Goal: Information Seeking & Learning: Learn about a topic

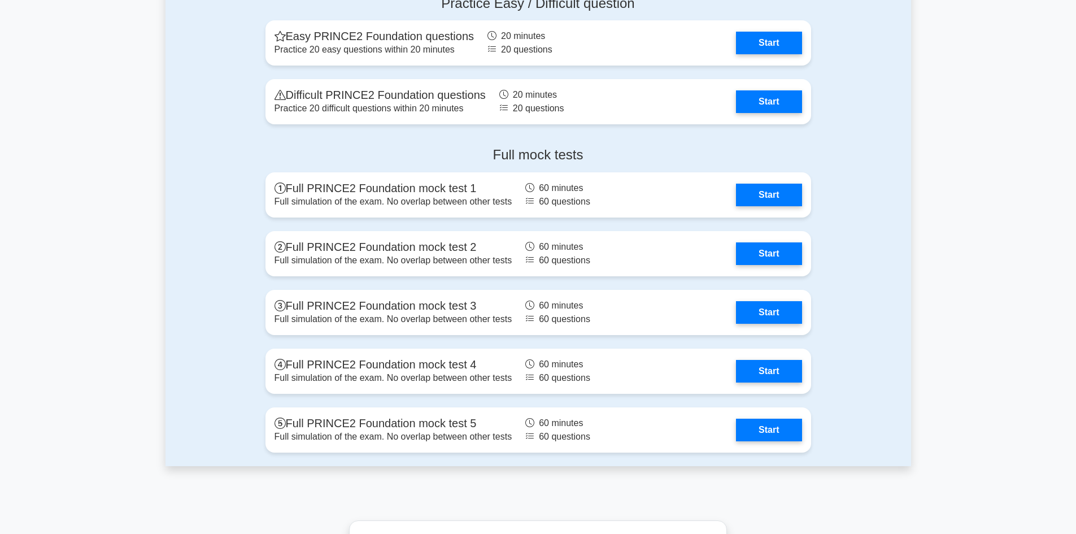
scroll to position [1638, 0]
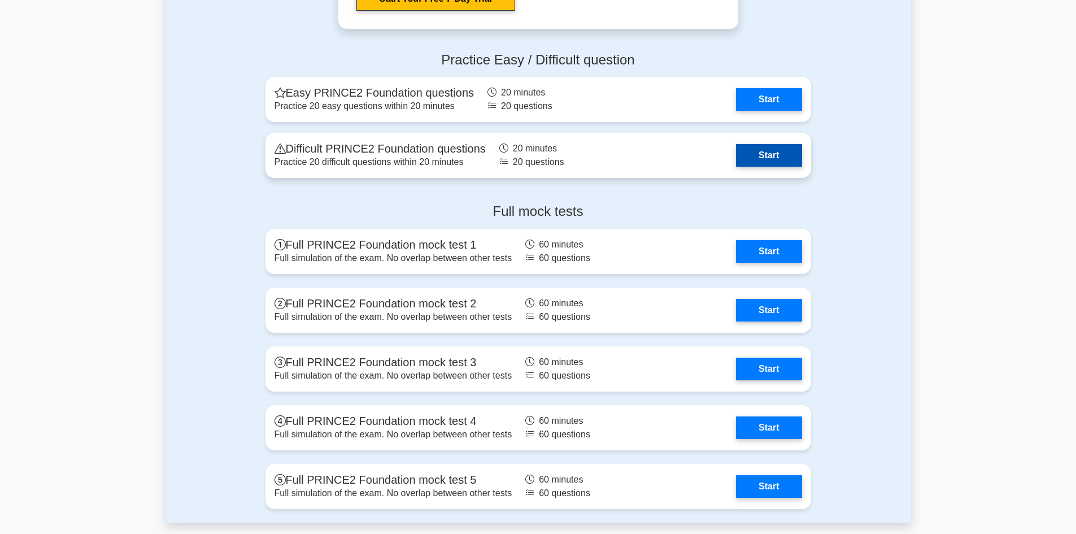
click at [779, 150] on link "Start" at bounding box center [769, 155] width 66 height 23
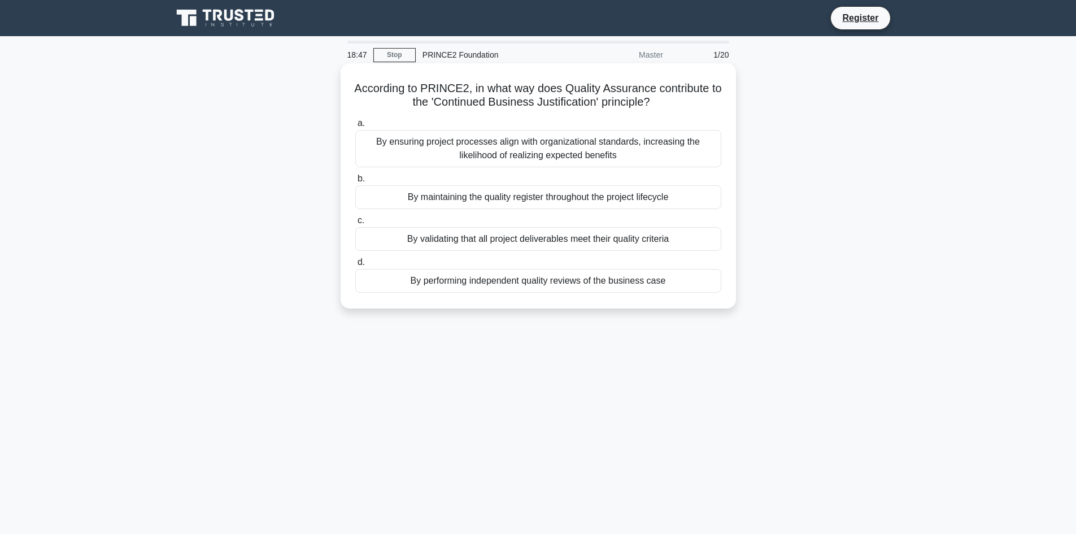
click at [578, 147] on div "By ensuring project processes align with organizational standards, increasing t…" at bounding box center [538, 148] width 366 height 37
click at [355, 127] on input "a. By ensuring project processes align with organizational standards, increasin…" at bounding box center [355, 123] width 0 height 7
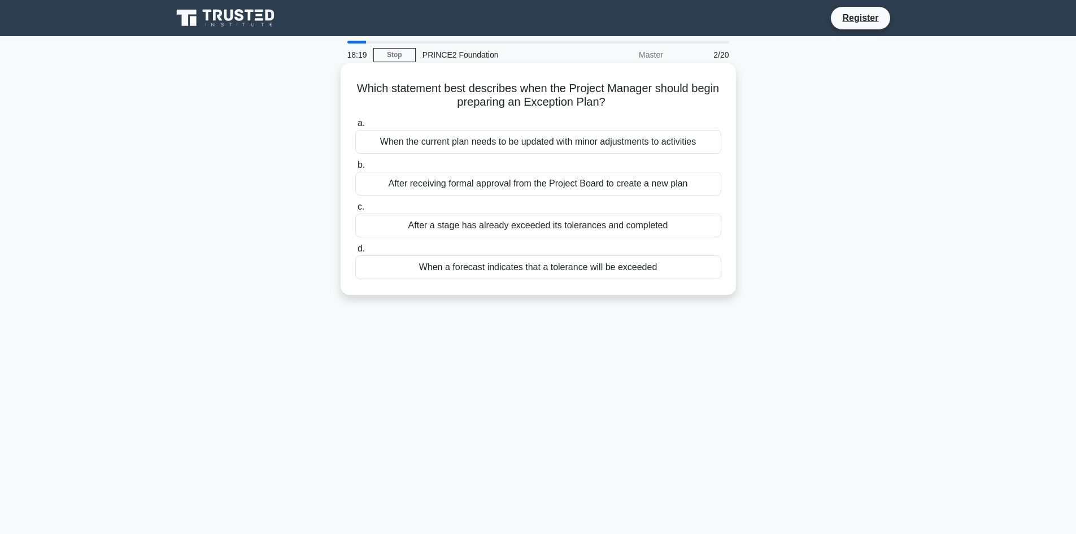
click at [615, 274] on div "When a forecast indicates that a tolerance will be exceeded" at bounding box center [538, 267] width 366 height 24
click at [355, 252] on input "d. When a forecast indicates that a tolerance will be exceeded" at bounding box center [355, 248] width 0 height 7
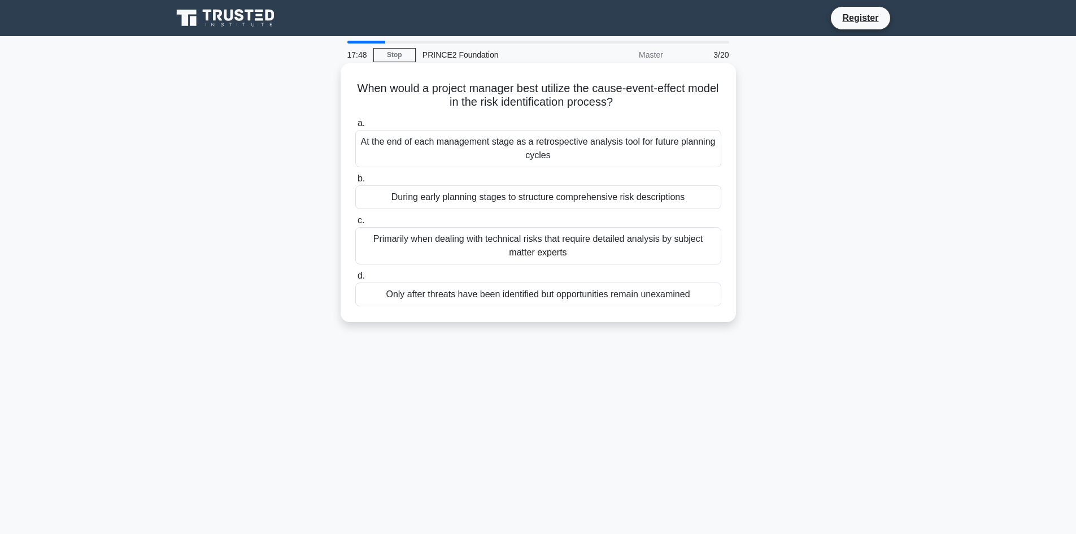
click at [535, 297] on div "Only after threats have been identified but opportunities remain unexamined" at bounding box center [538, 294] width 366 height 24
click at [355, 280] on input "d. Only after threats have been identified but opportunities remain unexamined" at bounding box center [355, 275] width 0 height 7
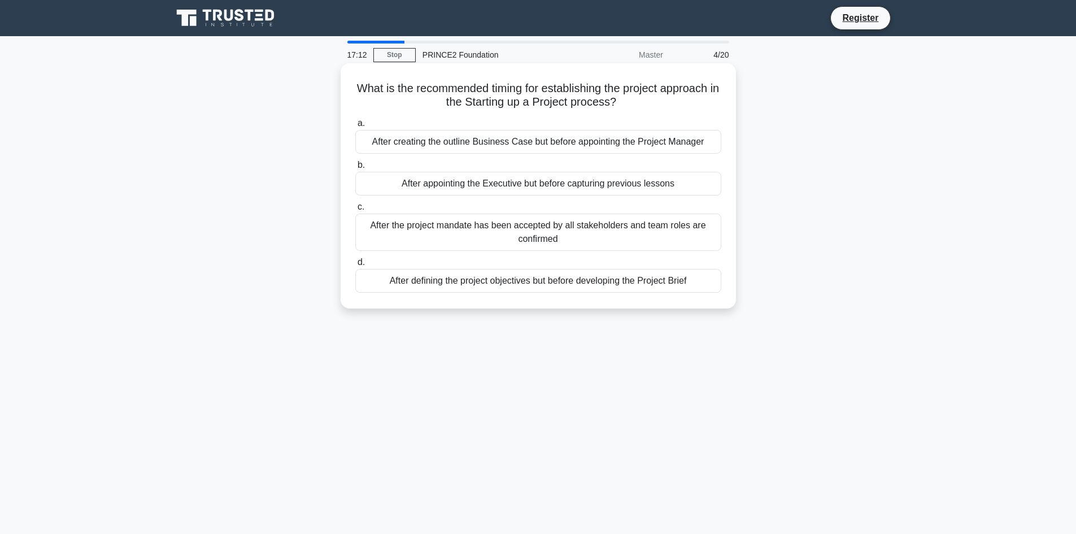
click at [457, 190] on div "After appointing the Executive but before capturing previous lessons" at bounding box center [538, 184] width 366 height 24
click at [355, 169] on input "b. After appointing the Executive but before capturing previous lessons" at bounding box center [355, 165] width 0 height 7
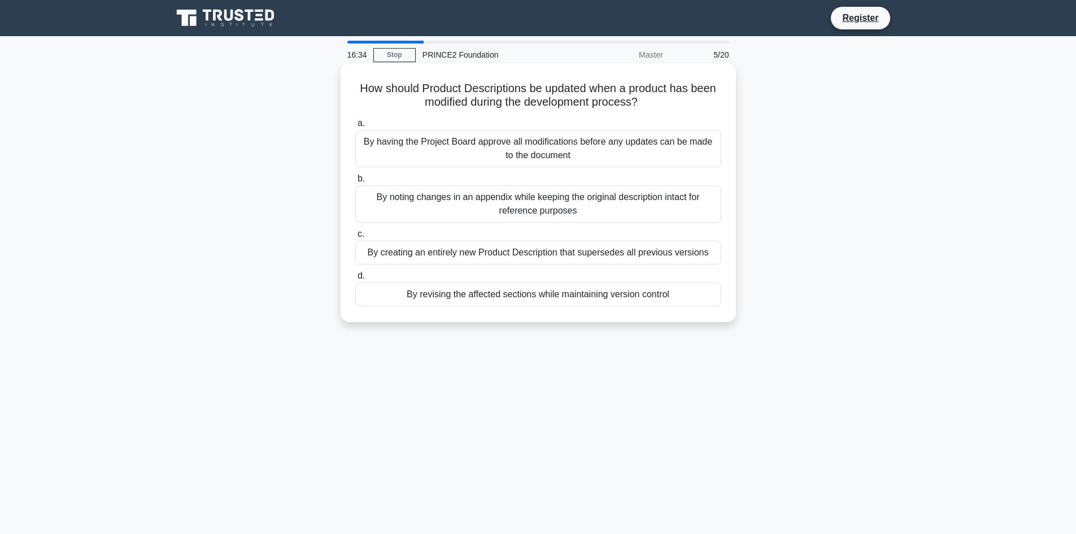
click at [482, 299] on div "By revising the affected sections while maintaining version control" at bounding box center [538, 294] width 366 height 24
click at [355, 280] on input "d. By revising the affected sections while maintaining version control" at bounding box center [355, 275] width 0 height 7
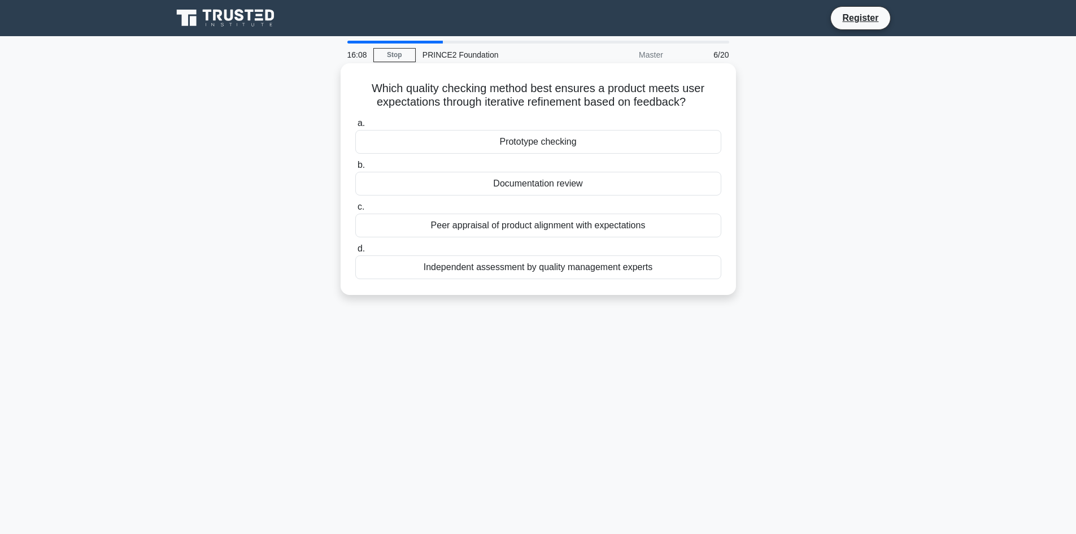
click at [515, 232] on div "Peer appraisal of product alignment with expectations" at bounding box center [538, 226] width 366 height 24
click at [355, 211] on input "c. Peer appraisal of product alignment with expectations" at bounding box center [355, 206] width 0 height 7
click at [512, 144] on div "The Executive with input from the Senior User" at bounding box center [538, 142] width 366 height 24
click at [355, 127] on input "a. The Executive with input from the Senior User" at bounding box center [355, 123] width 0 height 7
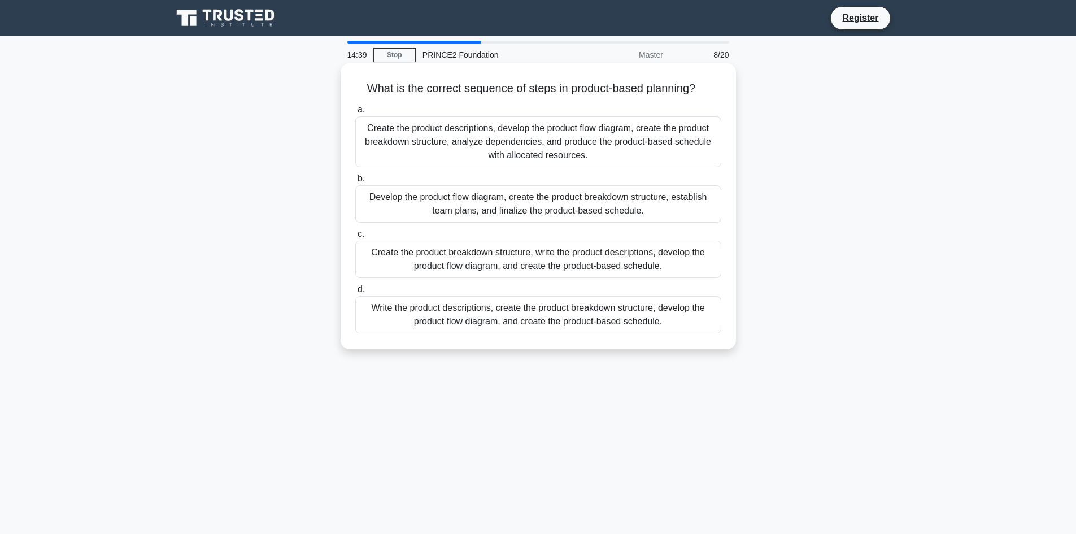
click at [404, 263] on div "Create the product breakdown structure, write the product descriptions, develop…" at bounding box center [538, 259] width 366 height 37
click at [355, 238] on input "c. Create the product breakdown structure, write the product descriptions, deve…" at bounding box center [355, 233] width 0 height 7
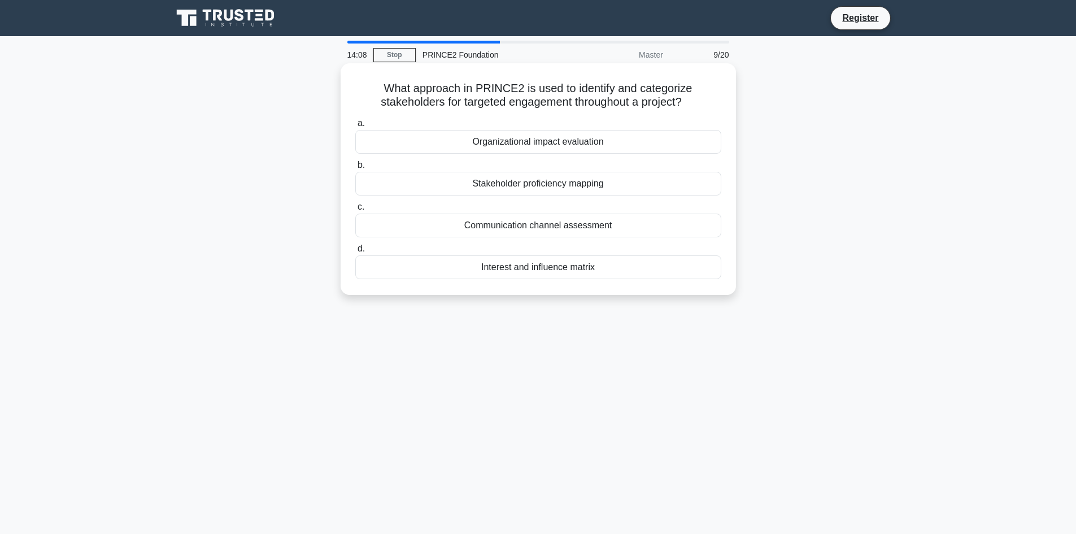
click at [500, 271] on div "Interest and influence matrix" at bounding box center [538, 267] width 366 height 24
click at [355, 252] on input "d. Interest and influence matrix" at bounding box center [355, 248] width 0 height 7
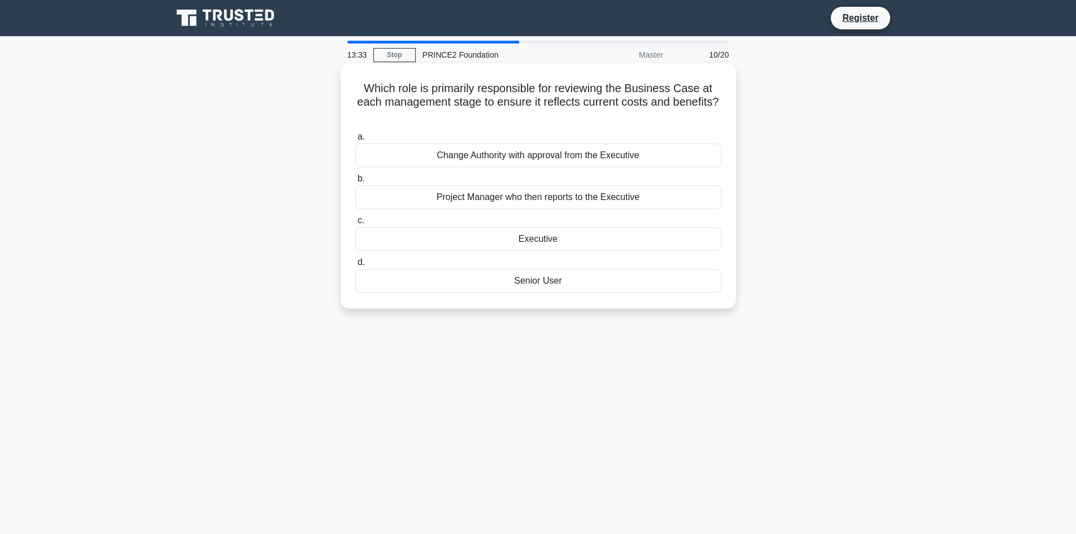
click at [510, 199] on div "Project Manager who then reports to the Executive" at bounding box center [538, 197] width 366 height 24
click at [355, 182] on input "b. Project Manager who then reports to the Executive" at bounding box center [355, 178] width 0 height 7
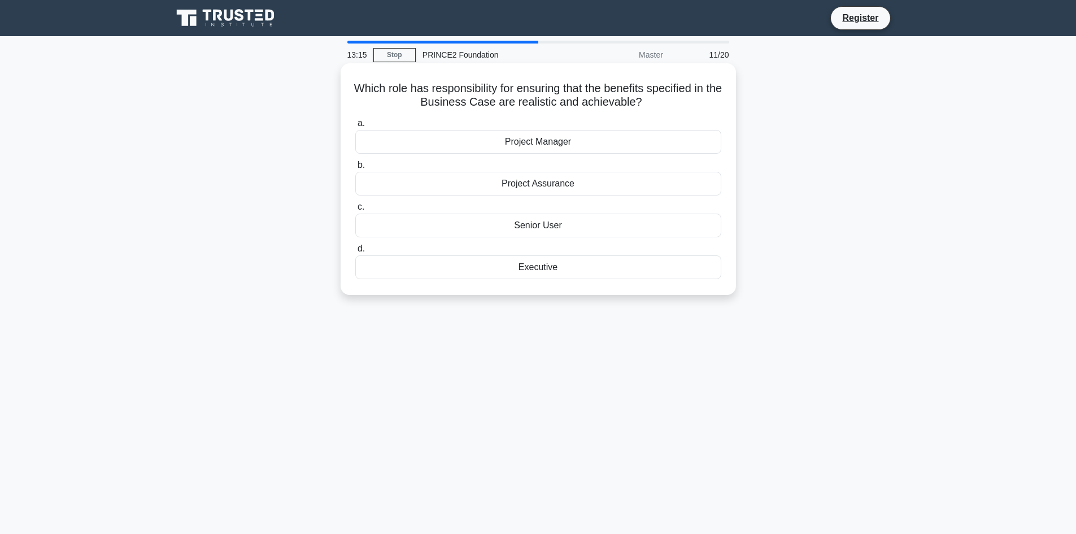
click at [536, 182] on div "Project Assurance" at bounding box center [538, 184] width 366 height 24
click at [355, 169] on input "b. Project Assurance" at bounding box center [355, 165] width 0 height 7
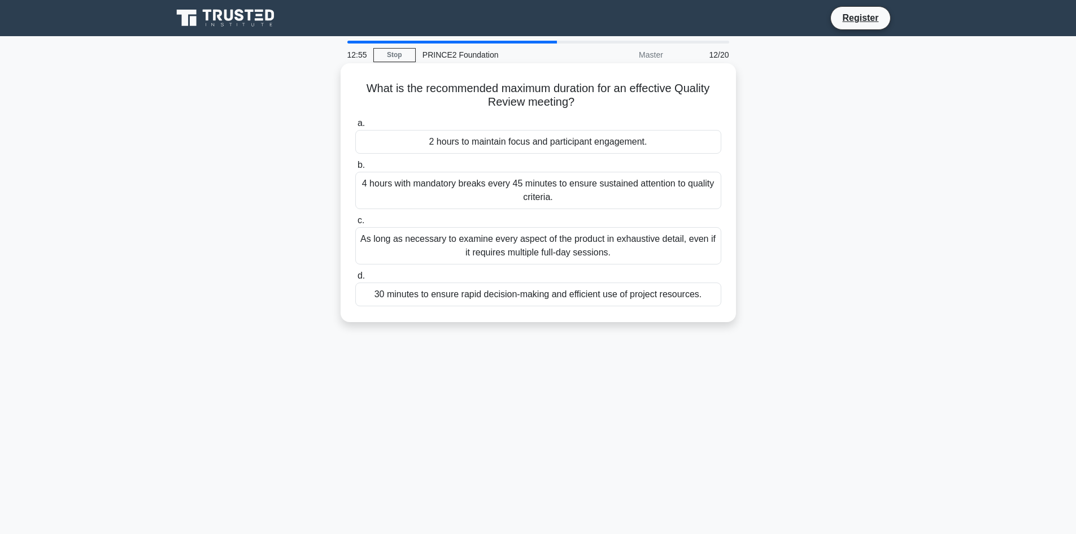
click at [477, 259] on div "As long as necessary to examine every aspect of the product in exhaustive detai…" at bounding box center [538, 245] width 366 height 37
click at [355, 224] on input "c. As long as necessary to examine every aspect of the product in exhaustive de…" at bounding box center [355, 220] width 0 height 7
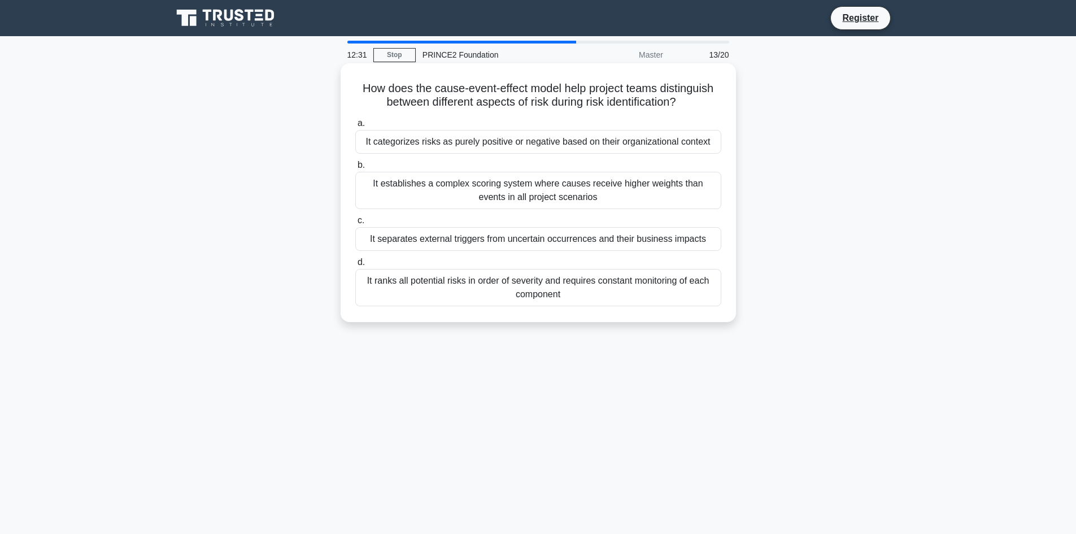
click at [446, 239] on div "It separates external triggers from uncertain occurrences and their business im…" at bounding box center [538, 239] width 366 height 24
click at [355, 224] on input "c. It separates external triggers from uncertain occurrences and their business…" at bounding box center [355, 220] width 0 height 7
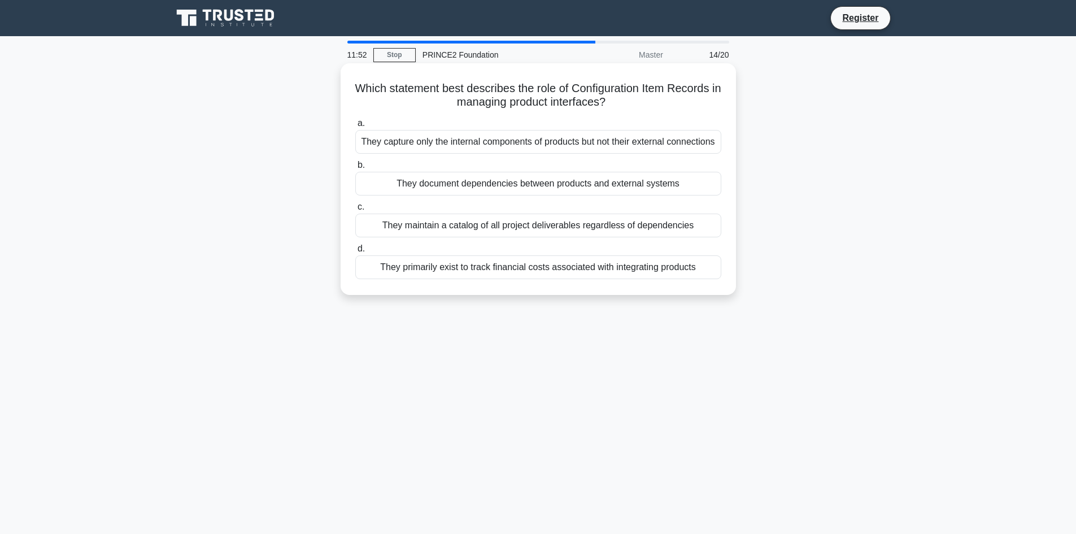
click at [489, 150] on div "They capture only the internal components of products but not their external co…" at bounding box center [538, 142] width 366 height 24
click at [355, 127] on input "a. They capture only the internal components of products but not their external…" at bounding box center [355, 123] width 0 height 7
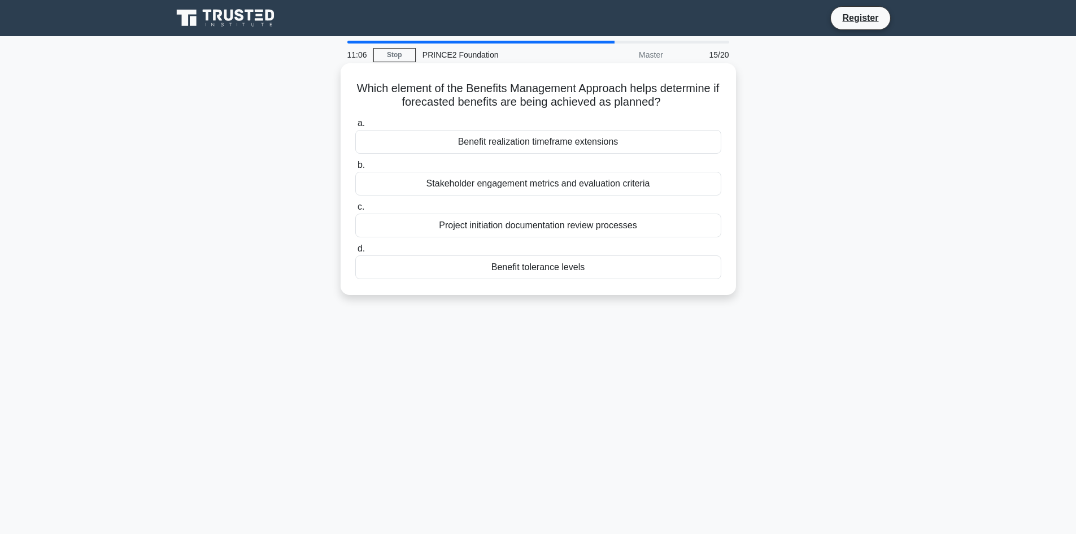
click at [539, 264] on div "Benefit tolerance levels" at bounding box center [538, 267] width 366 height 24
click at [355, 252] on input "d. Benefit tolerance levels" at bounding box center [355, 248] width 0 height 7
click at [537, 269] on div "Configuration Item Records" at bounding box center [538, 267] width 366 height 24
click at [355, 252] on input "d. Configuration Item Records" at bounding box center [355, 248] width 0 height 7
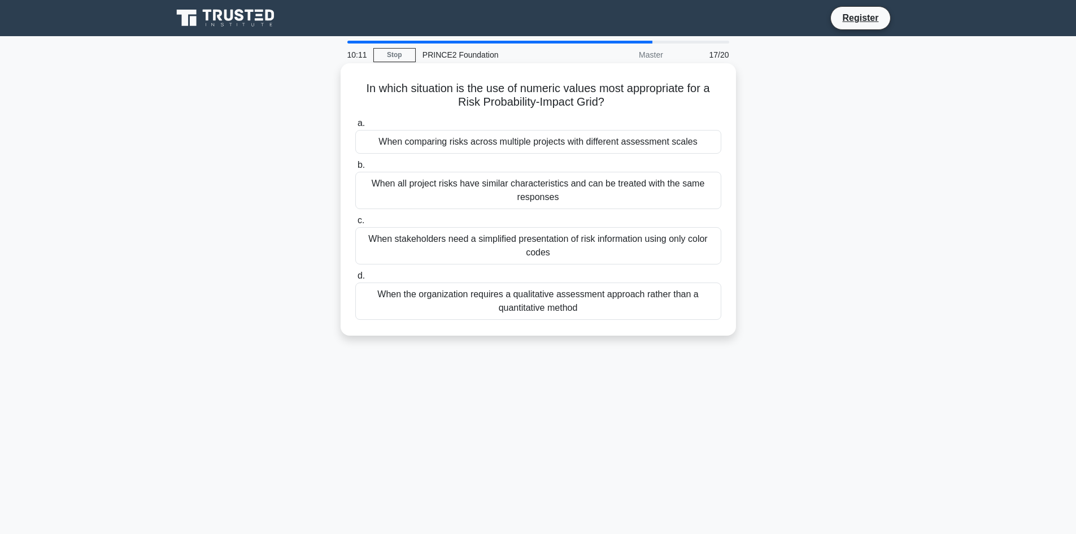
click at [485, 191] on div "When all project risks have similar characteristics and can be treated with the…" at bounding box center [538, 190] width 366 height 37
click at [355, 169] on input "b. When all project risks have similar characteristics and can be treated with …" at bounding box center [355, 165] width 0 height 7
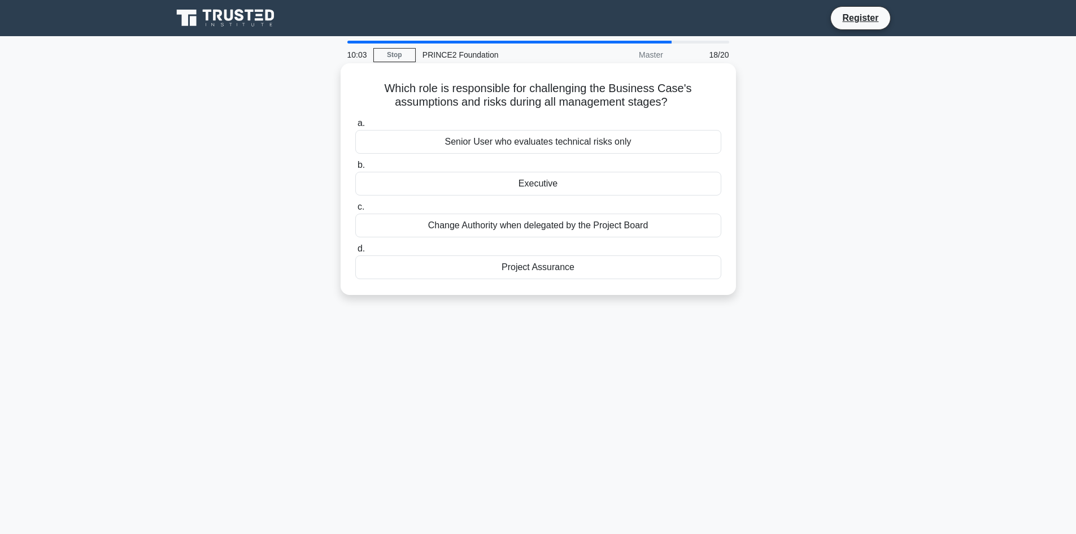
click at [497, 139] on div "Senior User who evaluates technical risks only" at bounding box center [538, 142] width 366 height 24
click at [355, 127] on input "a. Senior User who evaluates technical risks only" at bounding box center [355, 123] width 0 height 7
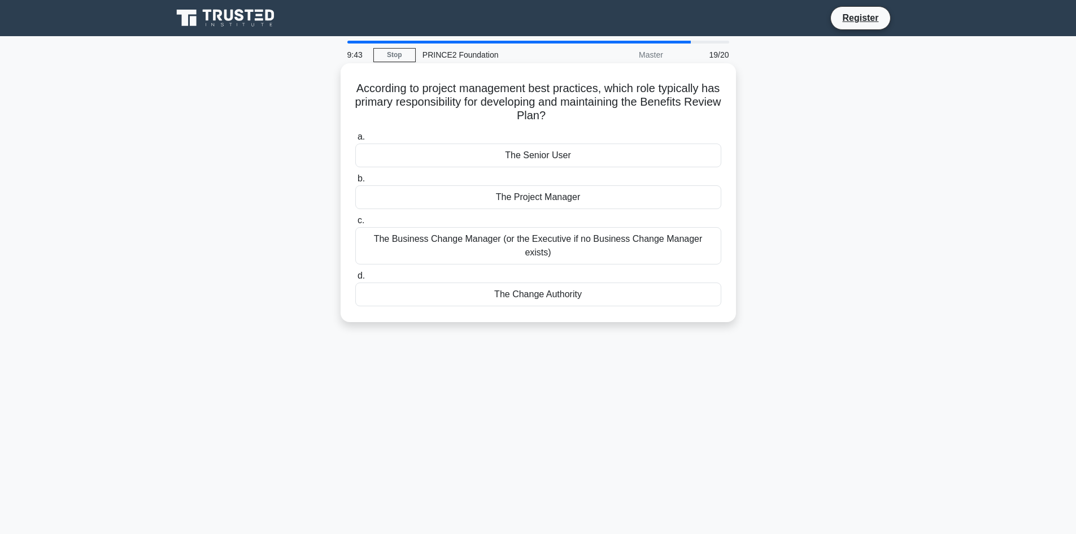
click at [447, 241] on div "The Business Change Manager (or the Executive if no Business Change Manager exi…" at bounding box center [538, 245] width 366 height 37
click at [355, 224] on input "c. The Business Change Manager (or the Executive if no Business Change Manager …" at bounding box center [355, 220] width 0 height 7
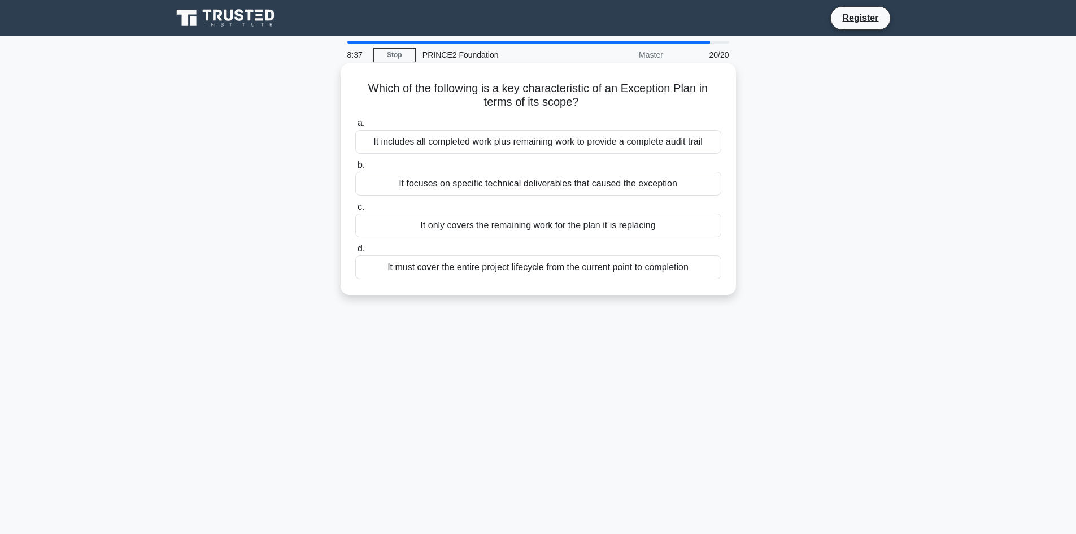
click at [503, 215] on div "It only covers the remaining work for the plan it is replacing" at bounding box center [538, 226] width 366 height 24
click at [355, 211] on input "c. It only covers the remaining work for the plan it is replacing" at bounding box center [355, 206] width 0 height 7
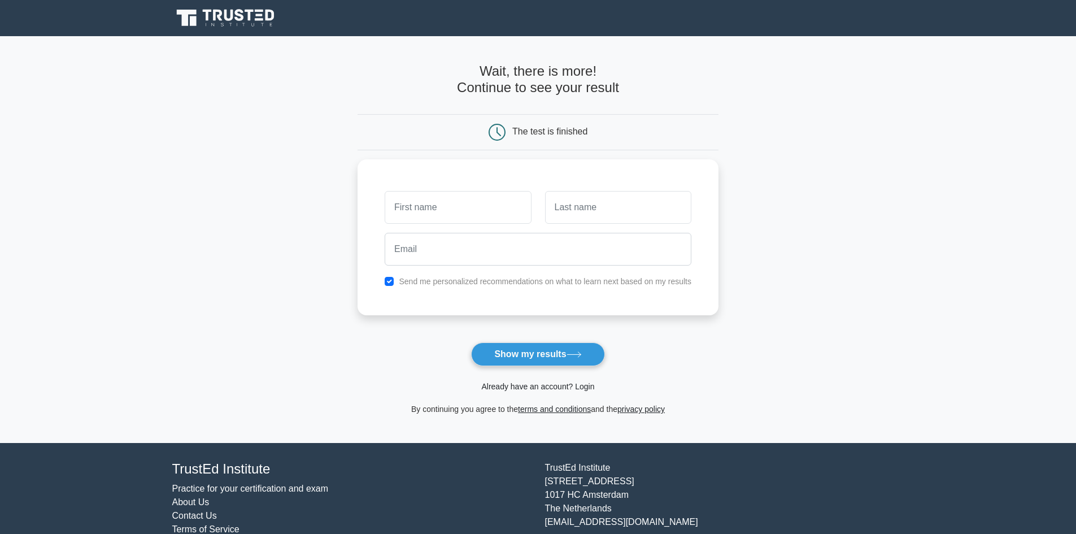
click at [505, 389] on link "Already have an account? Login" at bounding box center [537, 386] width 113 height 9
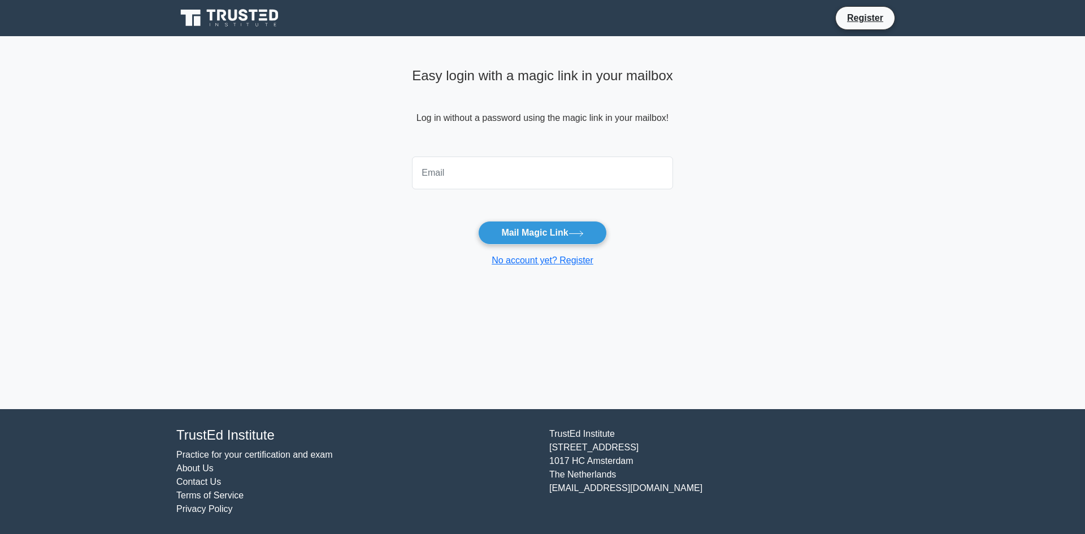
click at [440, 177] on input "email" at bounding box center [542, 172] width 261 height 33
type input "adrianjlynch@hotmail.com"
click at [508, 229] on button "Mail Magic Link" at bounding box center [542, 233] width 128 height 24
